Goal: Navigation & Orientation: Find specific page/section

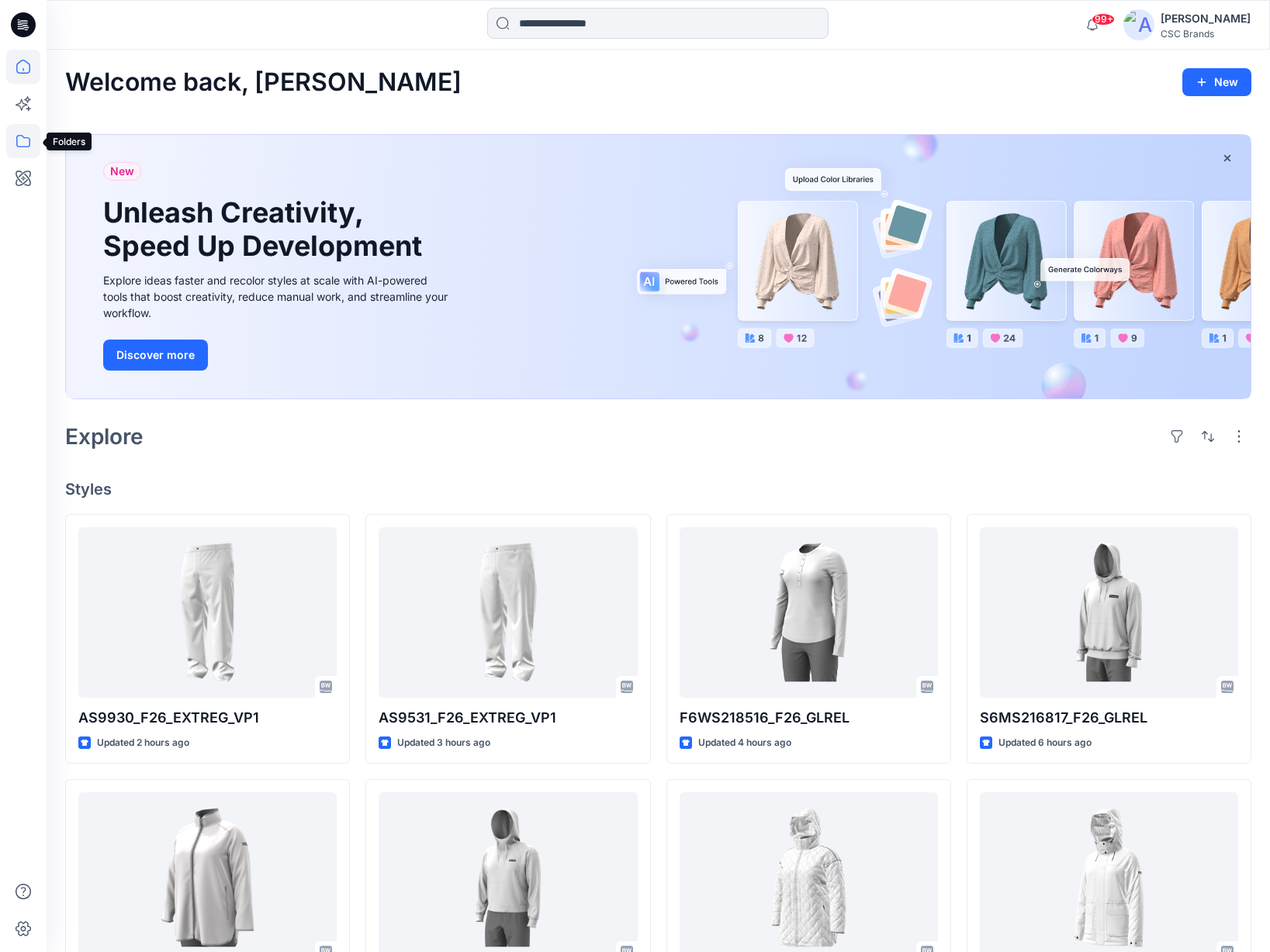
click at [23, 137] on icon at bounding box center [23, 141] width 14 height 12
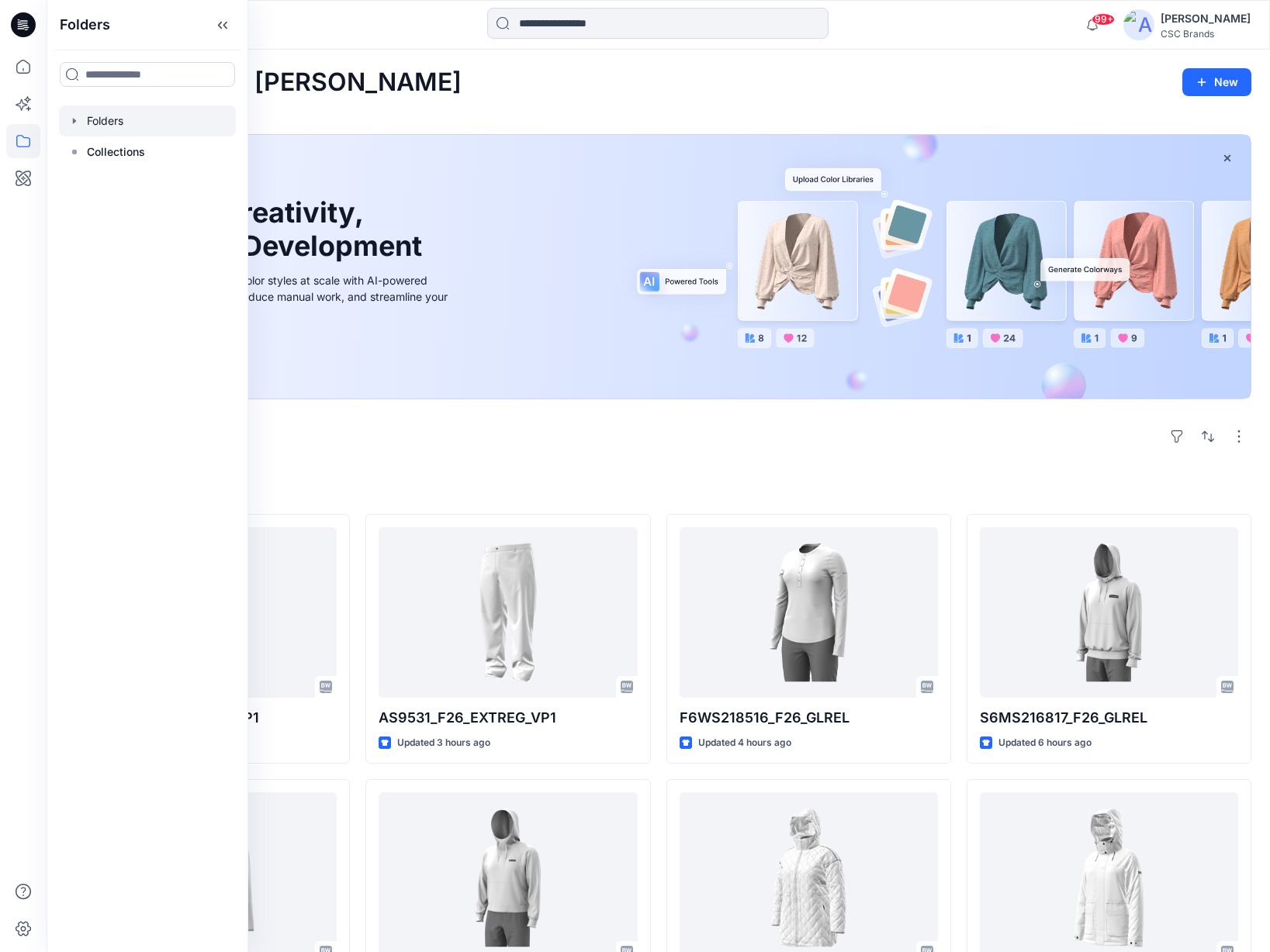
click at [132, 122] on div at bounding box center [148, 121] width 177 height 31
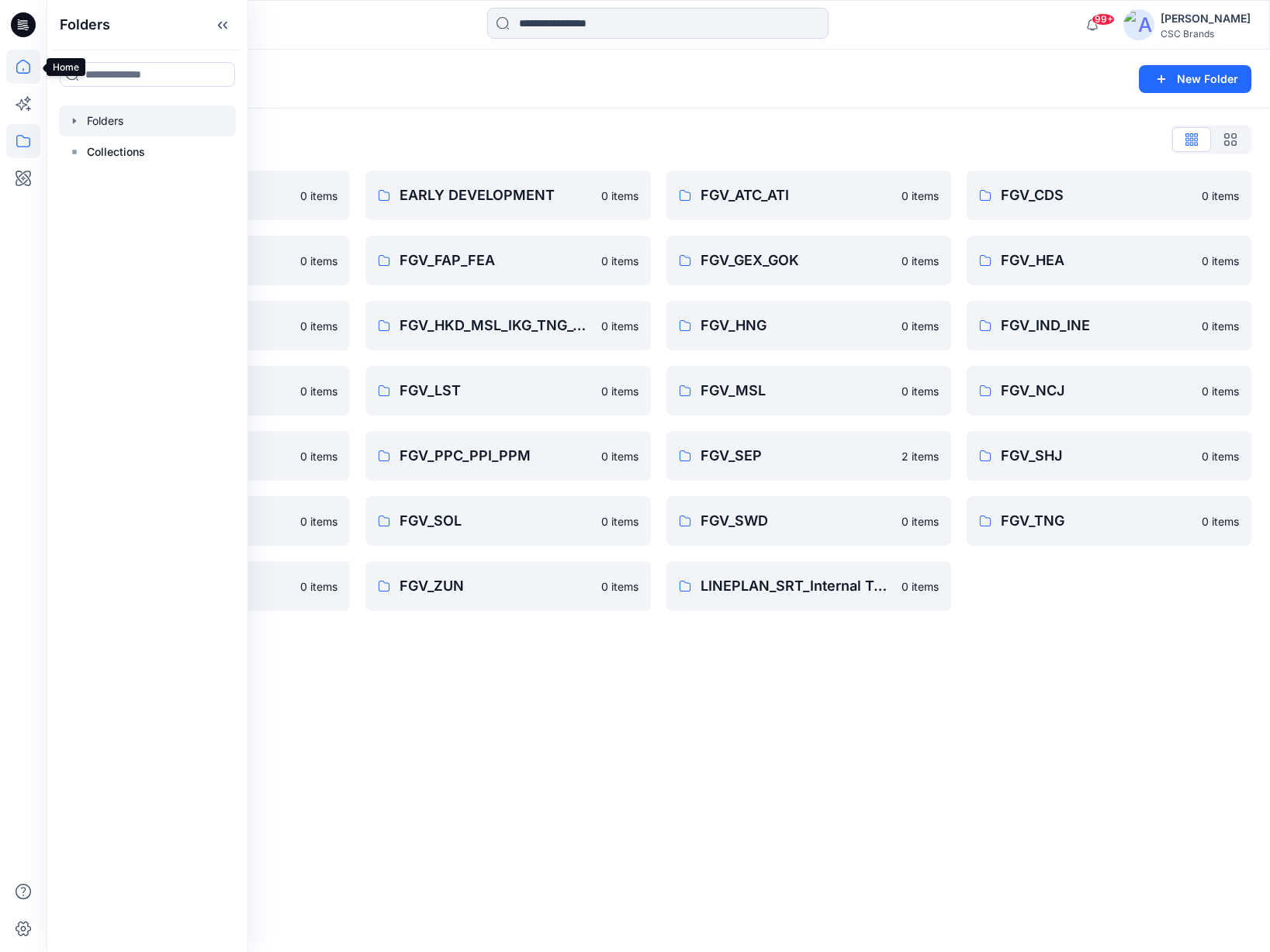
click at [22, 64] on icon at bounding box center [23, 67] width 34 height 34
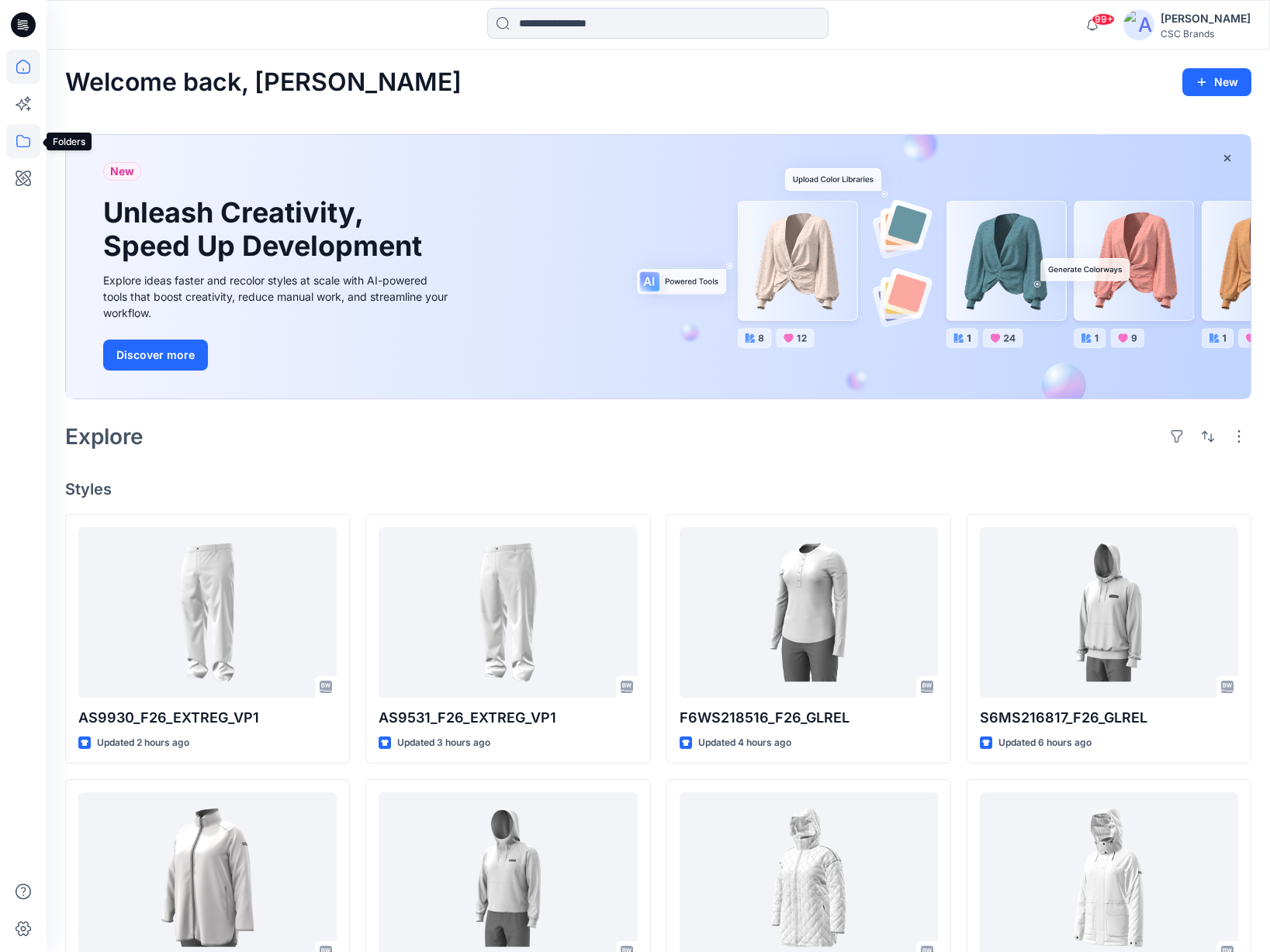
click at [21, 140] on icon at bounding box center [23, 141] width 34 height 34
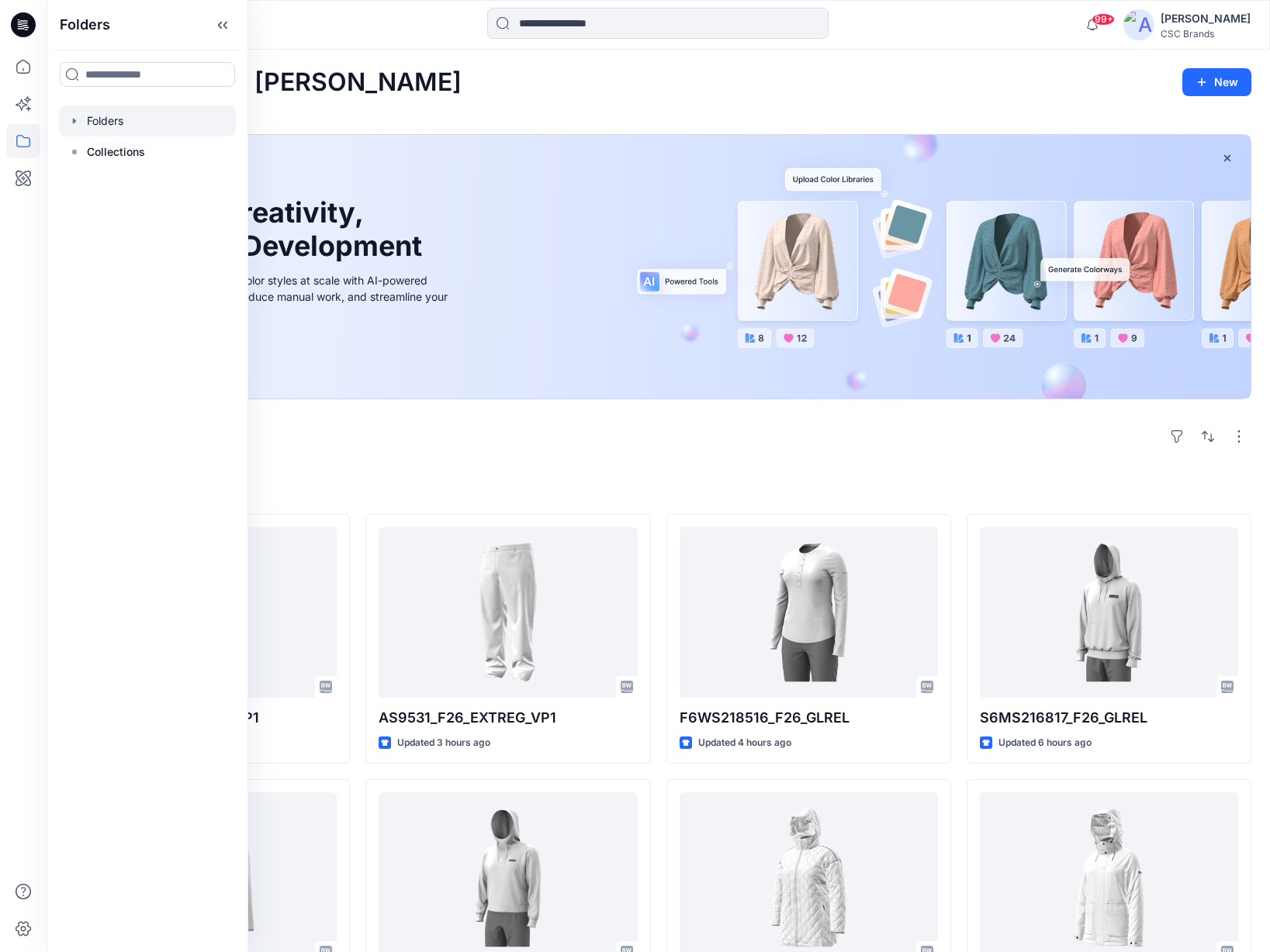
click at [101, 120] on div at bounding box center [148, 121] width 177 height 31
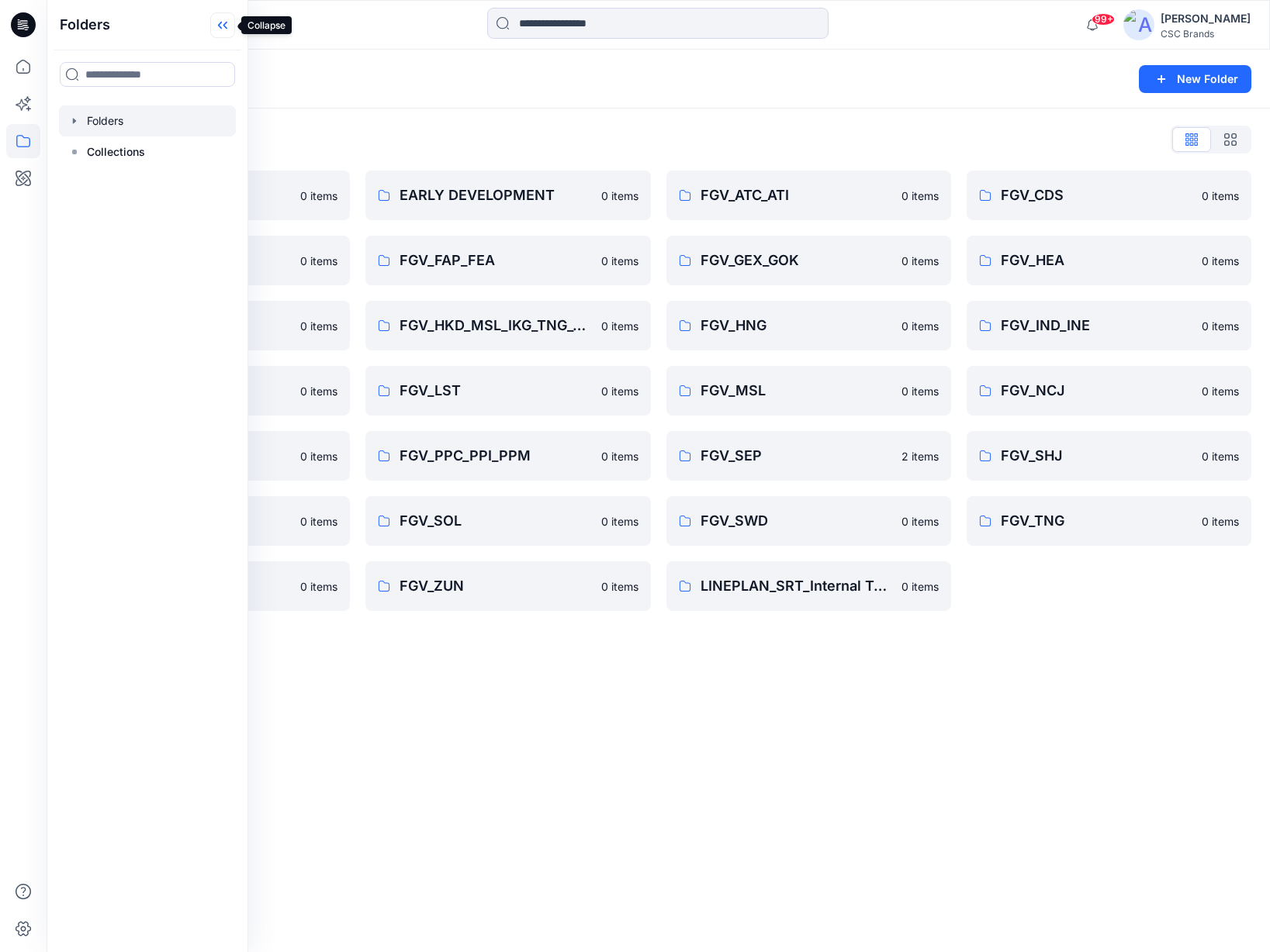
click at [217, 23] on icon at bounding box center [223, 25] width 25 height 26
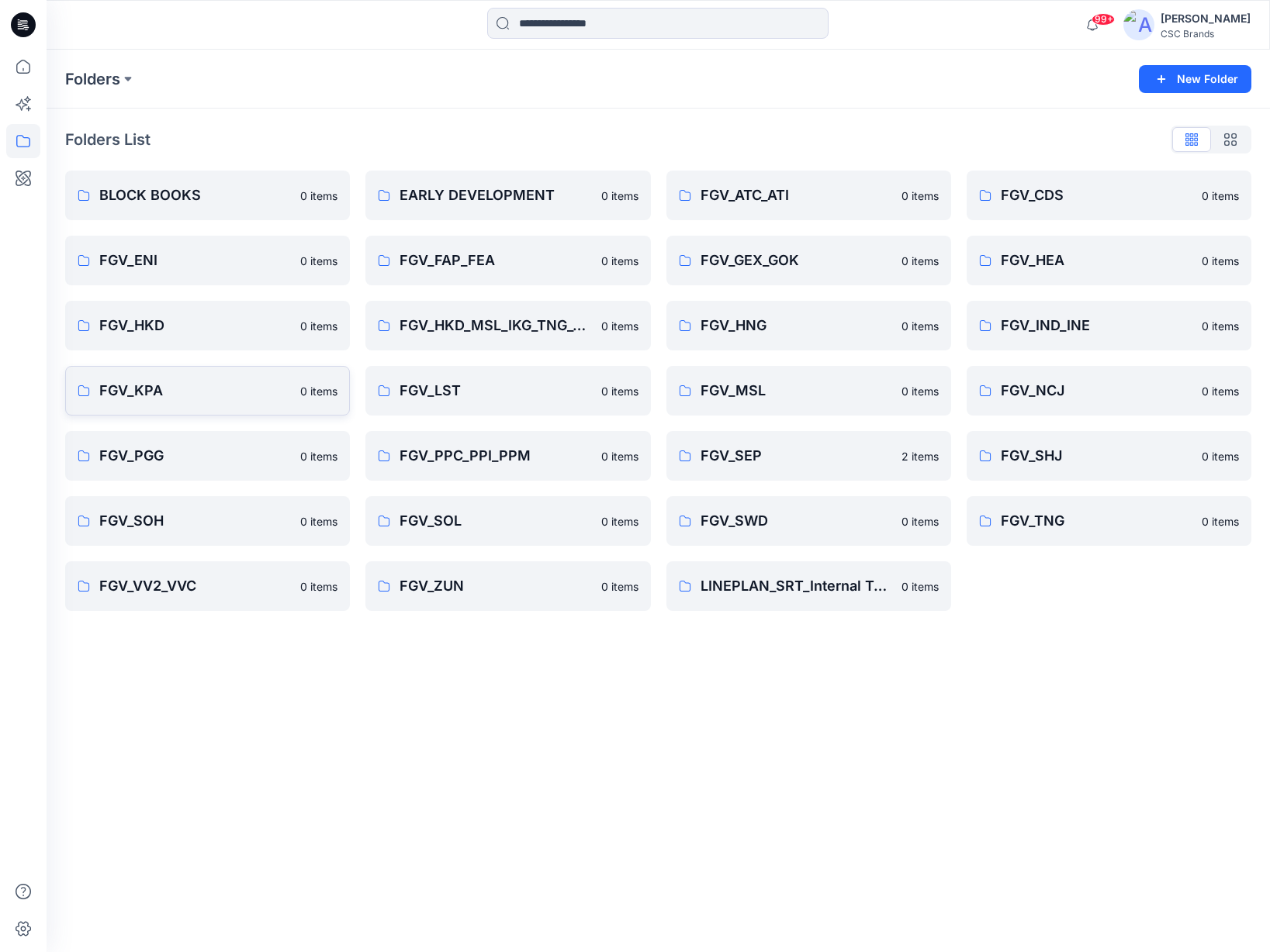
click at [177, 387] on p "FGV_KPA" at bounding box center [195, 390] width 192 height 21
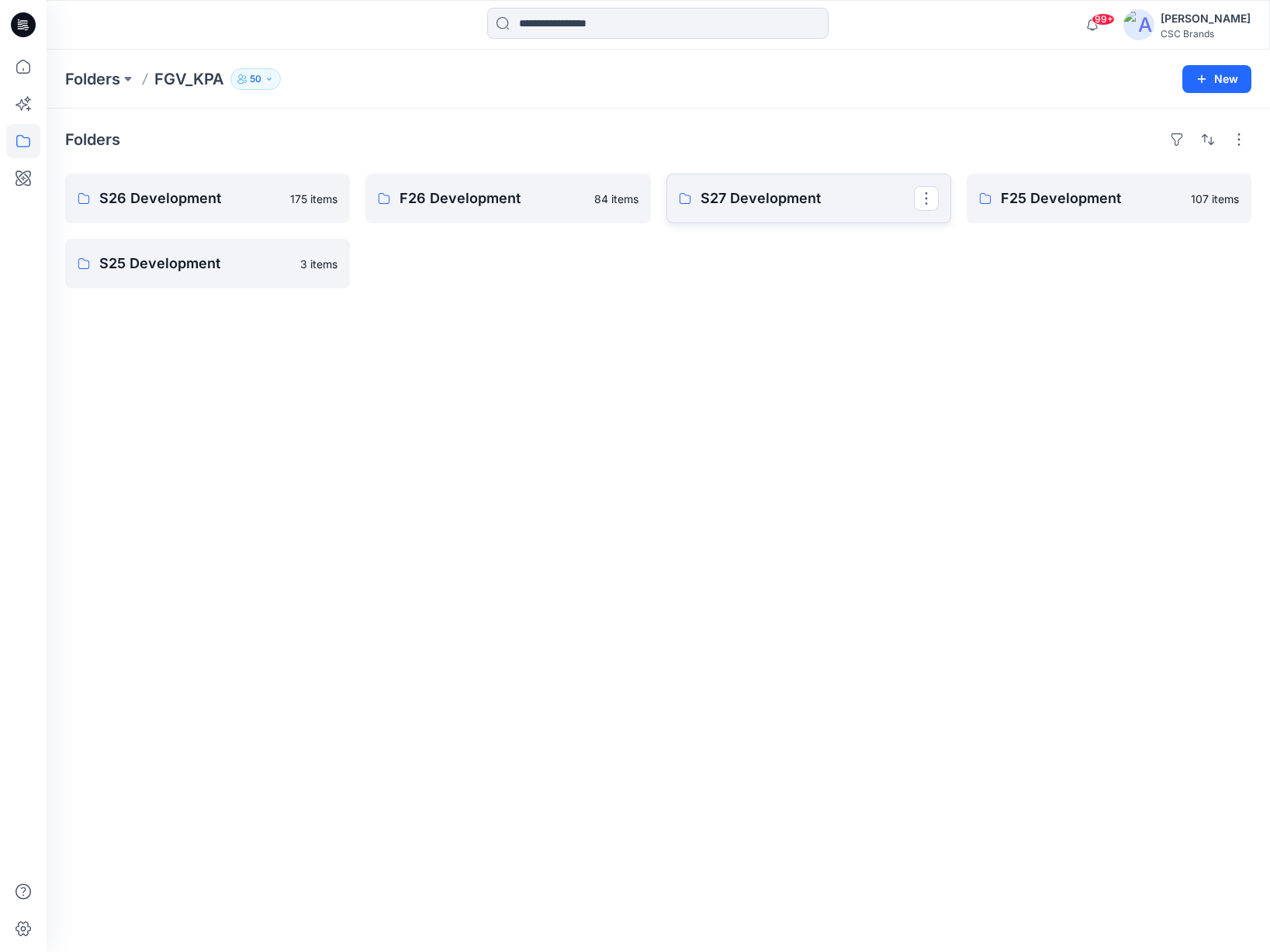
click at [761, 198] on p "S27 Development" at bounding box center [807, 198] width 213 height 21
